Goal: Communication & Community: Connect with others

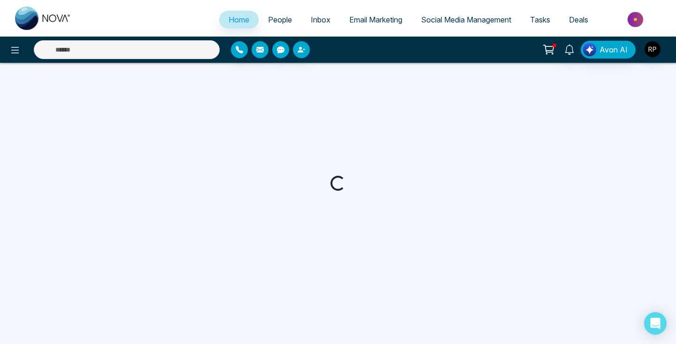
select select "*"
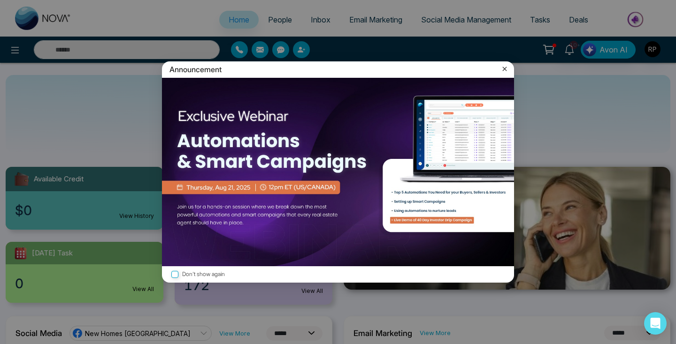
click at [502, 68] on icon at bounding box center [504, 68] width 9 height 9
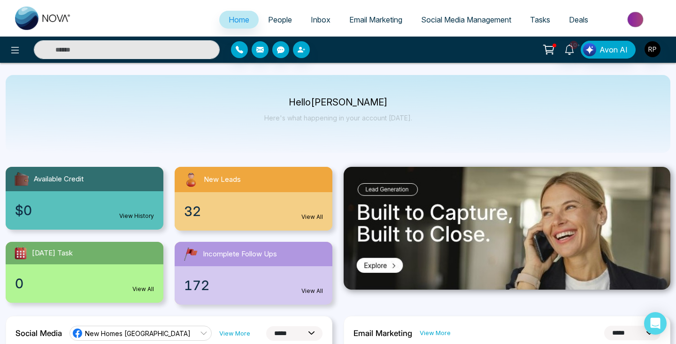
click at [286, 20] on link "People" at bounding box center [279, 20] width 43 height 18
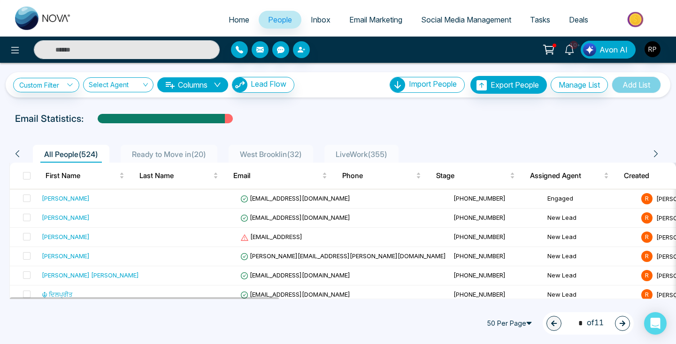
click at [356, 160] on li "LiveWork ( 355 )" at bounding box center [361, 154] width 74 height 18
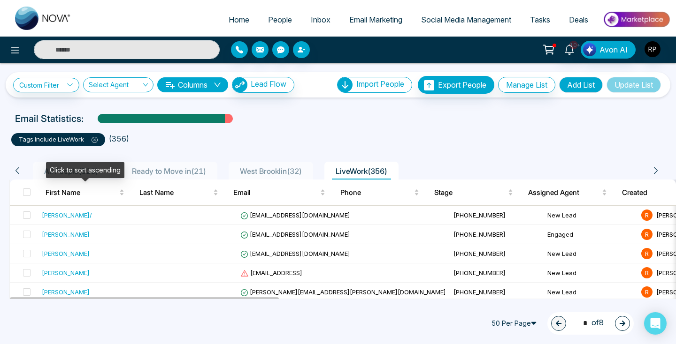
click at [81, 169] on div "Click to sort ascending" at bounding box center [85, 170] width 78 height 16
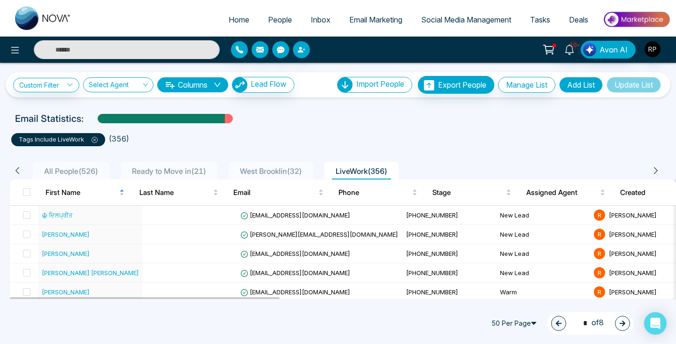
click at [86, 169] on span "All People ( 526 )" at bounding box center [70, 171] width 61 height 9
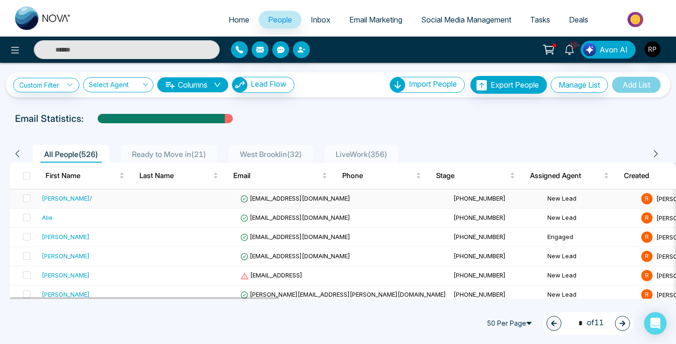
click at [77, 198] on div "[PERSON_NAME]/" at bounding box center [67, 198] width 50 height 9
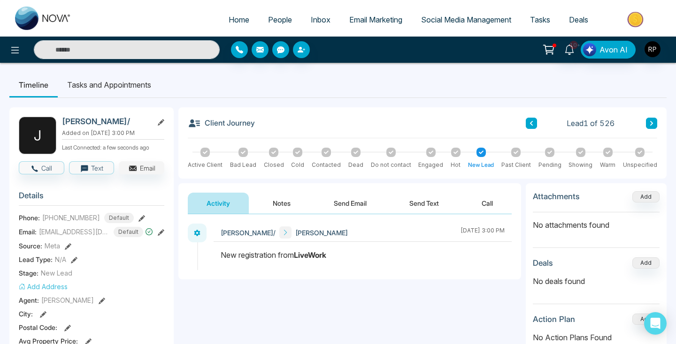
click at [126, 170] on button "Email" at bounding box center [142, 167] width 46 height 13
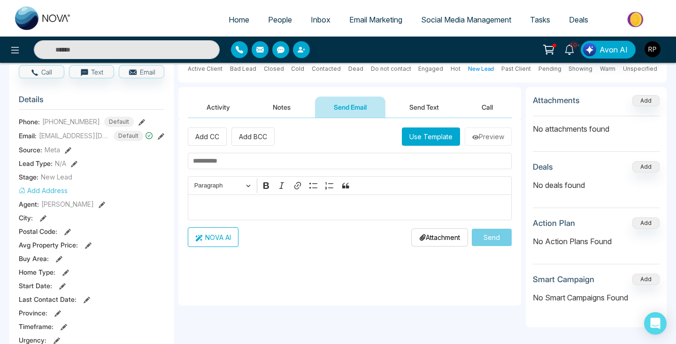
click at [246, 163] on input "text" at bounding box center [350, 161] width 324 height 16
type input "**********"
click at [257, 206] on p "Editor editing area: main" at bounding box center [350, 207] width 314 height 11
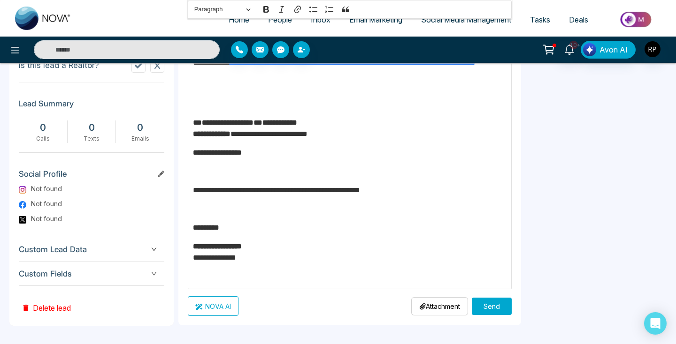
click at [489, 302] on button "Send" at bounding box center [491, 306] width 40 height 17
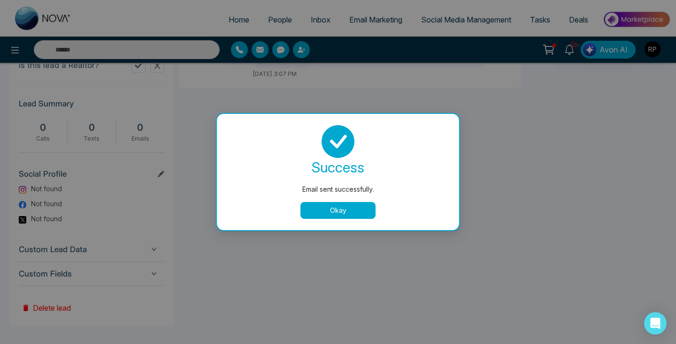
click at [350, 209] on button "Okay" at bounding box center [337, 210] width 75 height 17
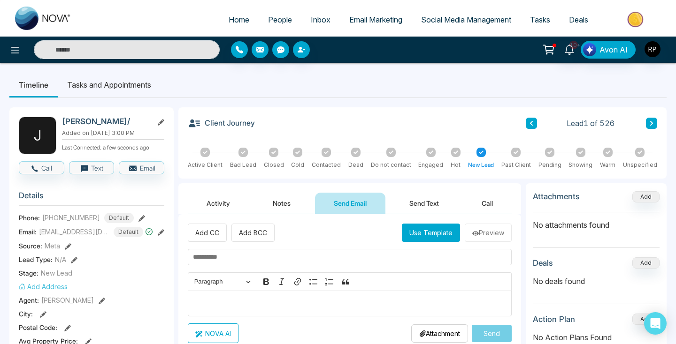
click at [274, 14] on link "People" at bounding box center [279, 20] width 43 height 18
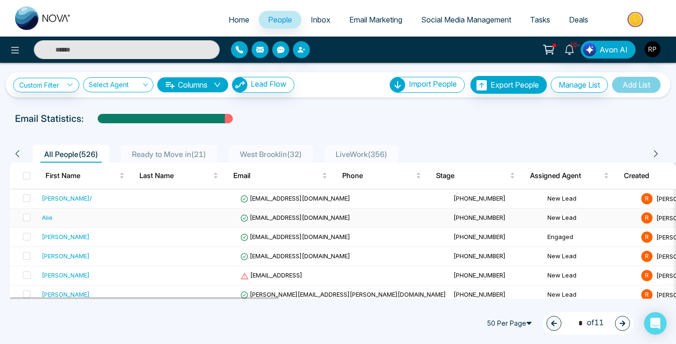
click at [143, 224] on td at bounding box center [190, 218] width 94 height 19
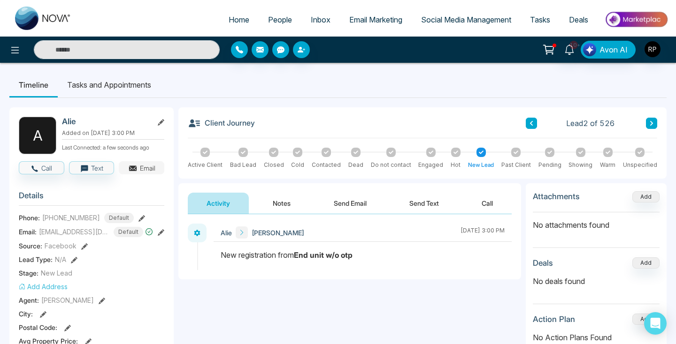
click at [141, 165] on button "Email" at bounding box center [142, 167] width 46 height 13
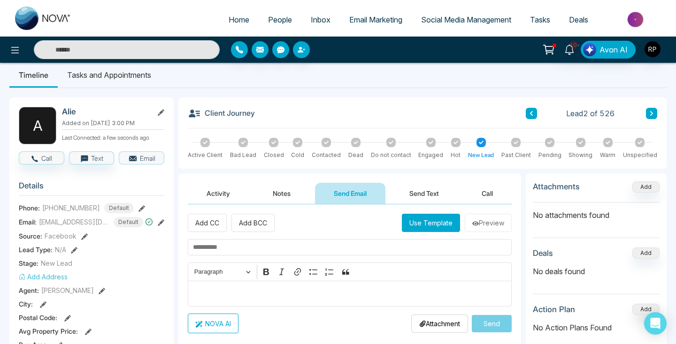
scroll to position [9, 0]
click at [137, 158] on button "Email" at bounding box center [142, 158] width 46 height 13
click at [306, 239] on div "Add CC Add BCC Use Template Preview Rich Text Editor Paragraph Bold Italic Link…" at bounding box center [350, 274] width 324 height 120
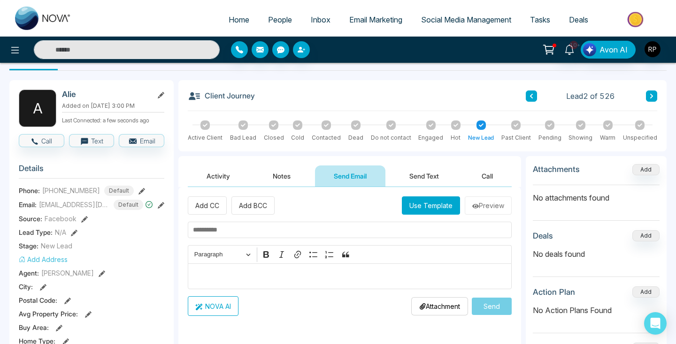
scroll to position [29, 0]
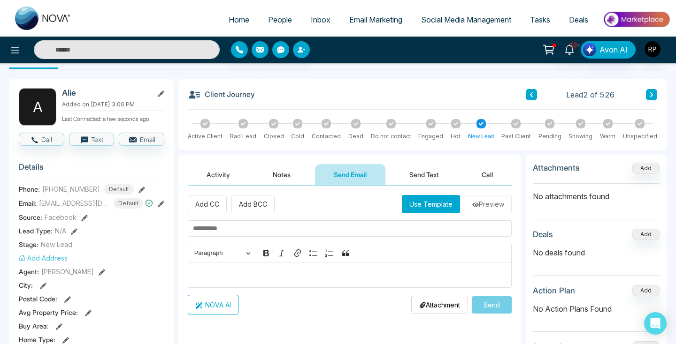
click at [291, 271] on p "Editor editing area: main" at bounding box center [350, 275] width 314 height 11
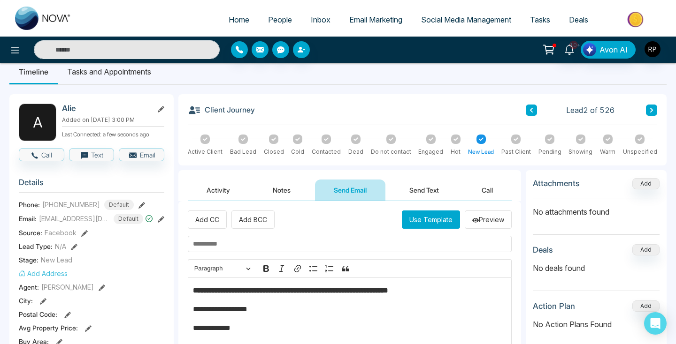
scroll to position [0, 0]
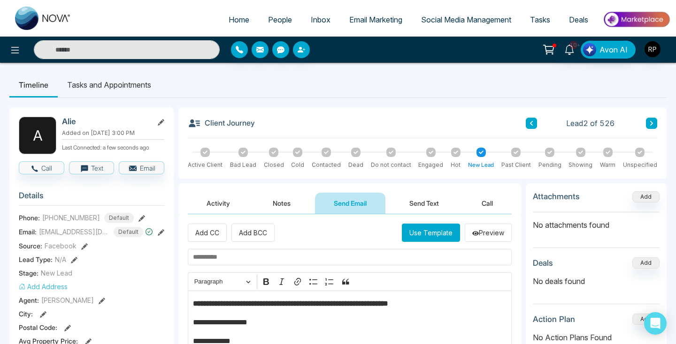
click at [224, 257] on input "text" at bounding box center [350, 257] width 324 height 16
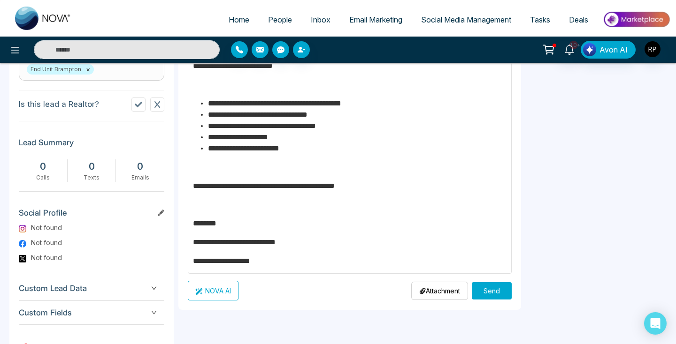
scroll to position [430, 0]
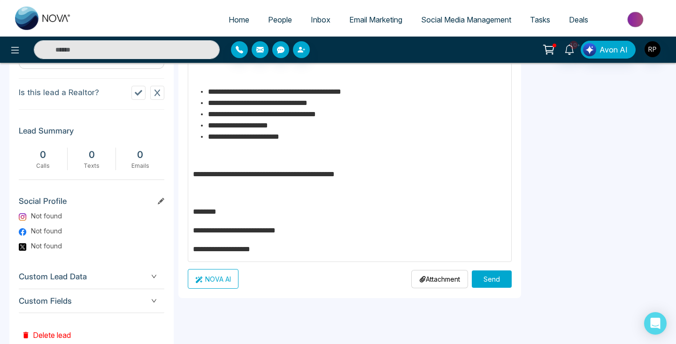
type input "**********"
click at [490, 281] on button "Send" at bounding box center [491, 279] width 40 height 17
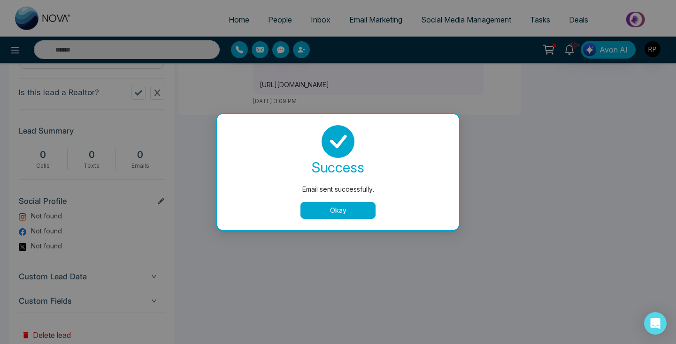
click at [354, 212] on button "Okay" at bounding box center [337, 210] width 75 height 17
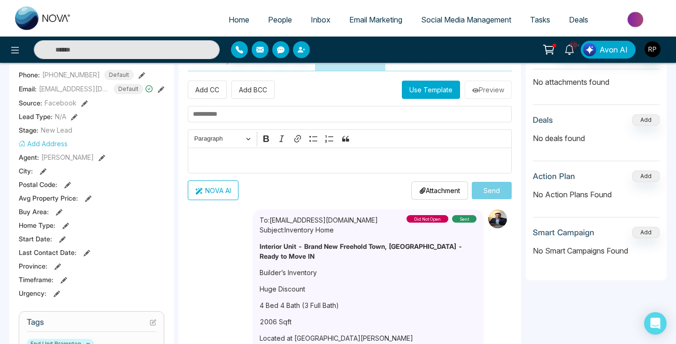
scroll to position [0, 0]
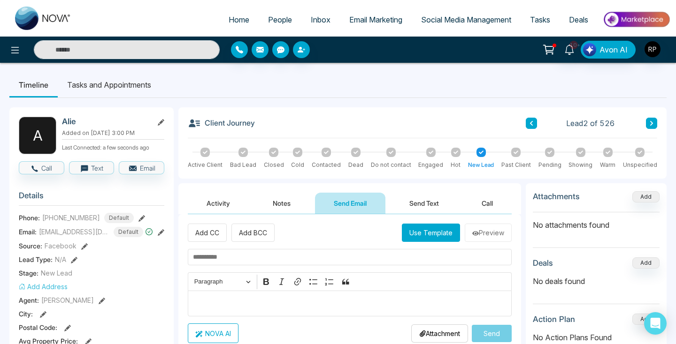
click at [229, 22] on span "Home" at bounding box center [238, 19] width 21 height 9
select select "*"
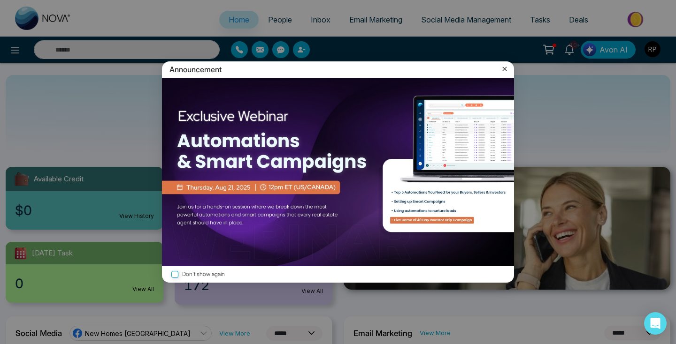
click at [502, 67] on icon at bounding box center [504, 68] width 9 height 9
